Goal: Use online tool/utility

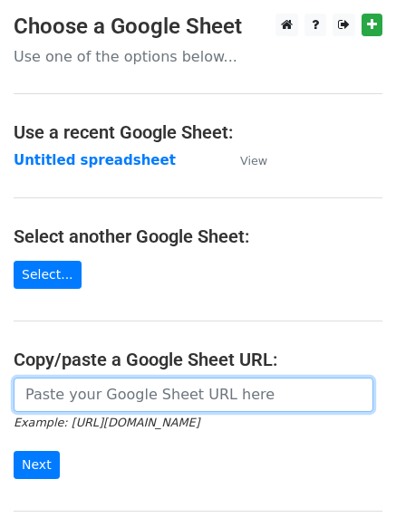
click at [94, 383] on input "url" at bounding box center [193, 394] width 359 height 34
paste input "https://docs.google.com/spreadsheets/d/1Bf-W3-kmmJWnpTK72A5ir7IErUS0W25rwYfFRBn…"
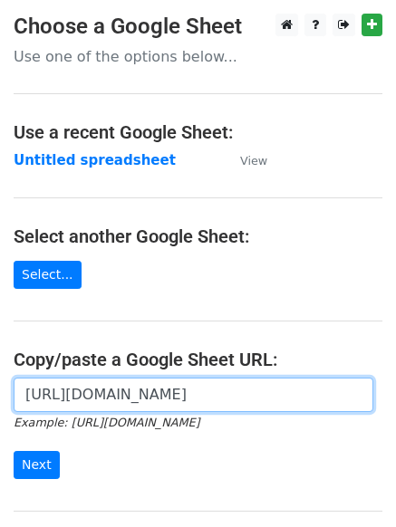
scroll to position [0, 386]
type input "https://docs.google.com/spreadsheets/d/1Bf-W3-kmmJWnpTK72A5ir7IErUS0W25rwYfFRBn…"
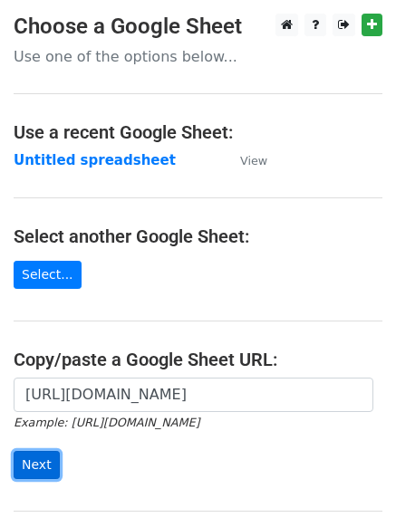
click at [45, 451] on input "Next" at bounding box center [37, 465] width 46 height 28
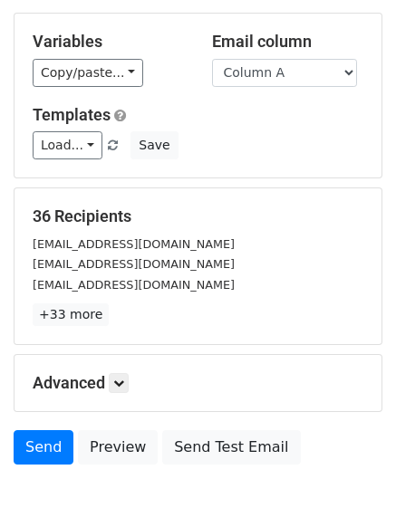
scroll to position [177, 0]
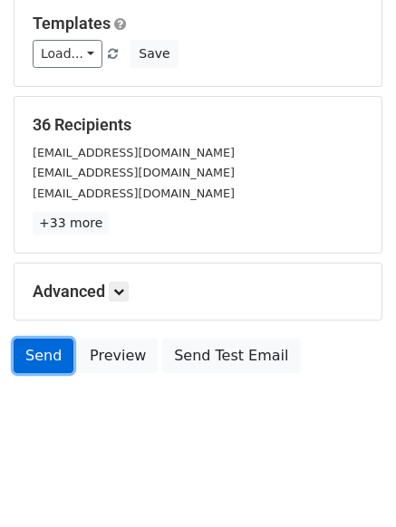
click at [26, 349] on link "Send" at bounding box center [44, 356] width 60 height 34
